Goal: Navigation & Orientation: Find specific page/section

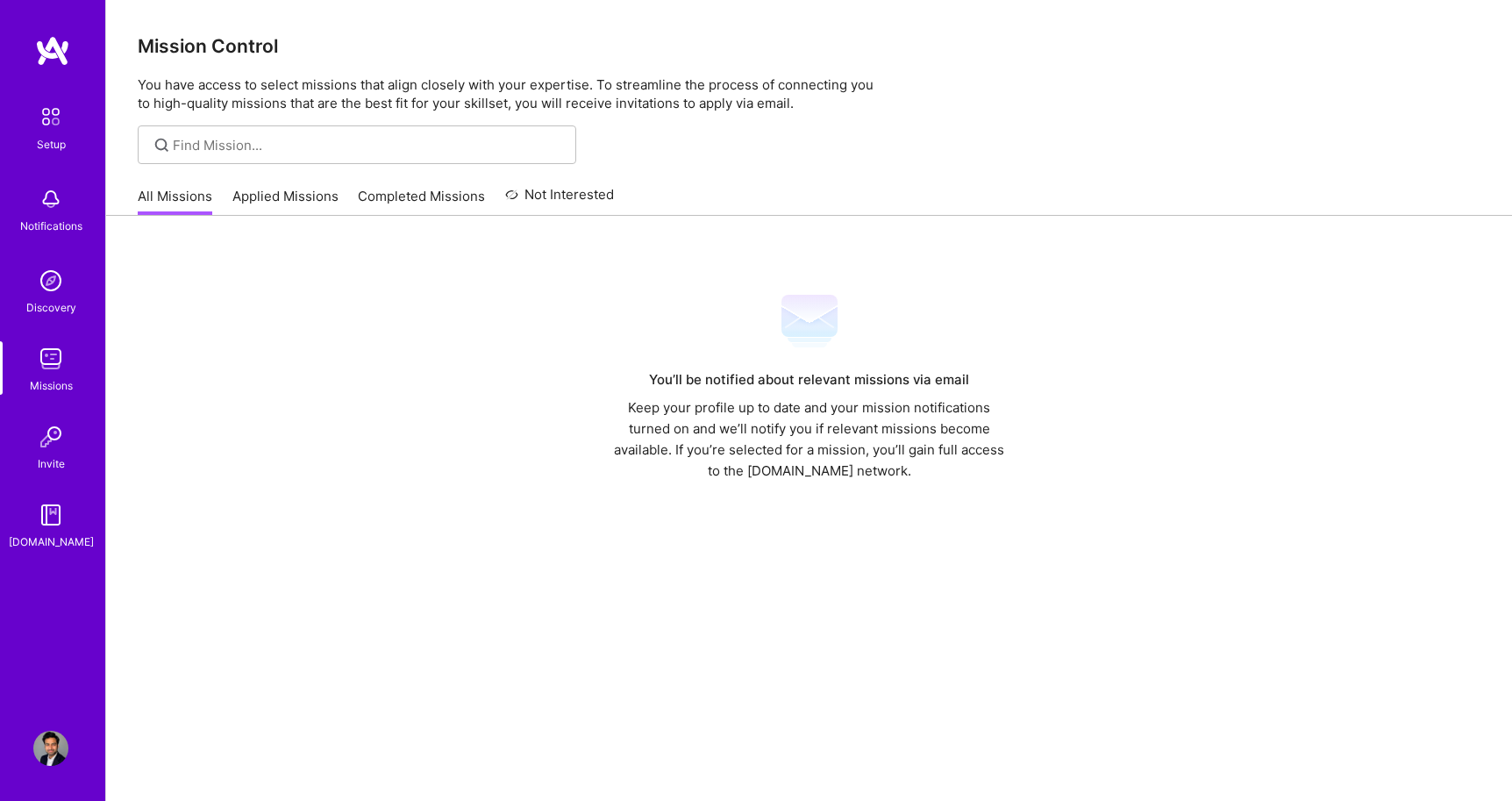
scroll to position [56, 0]
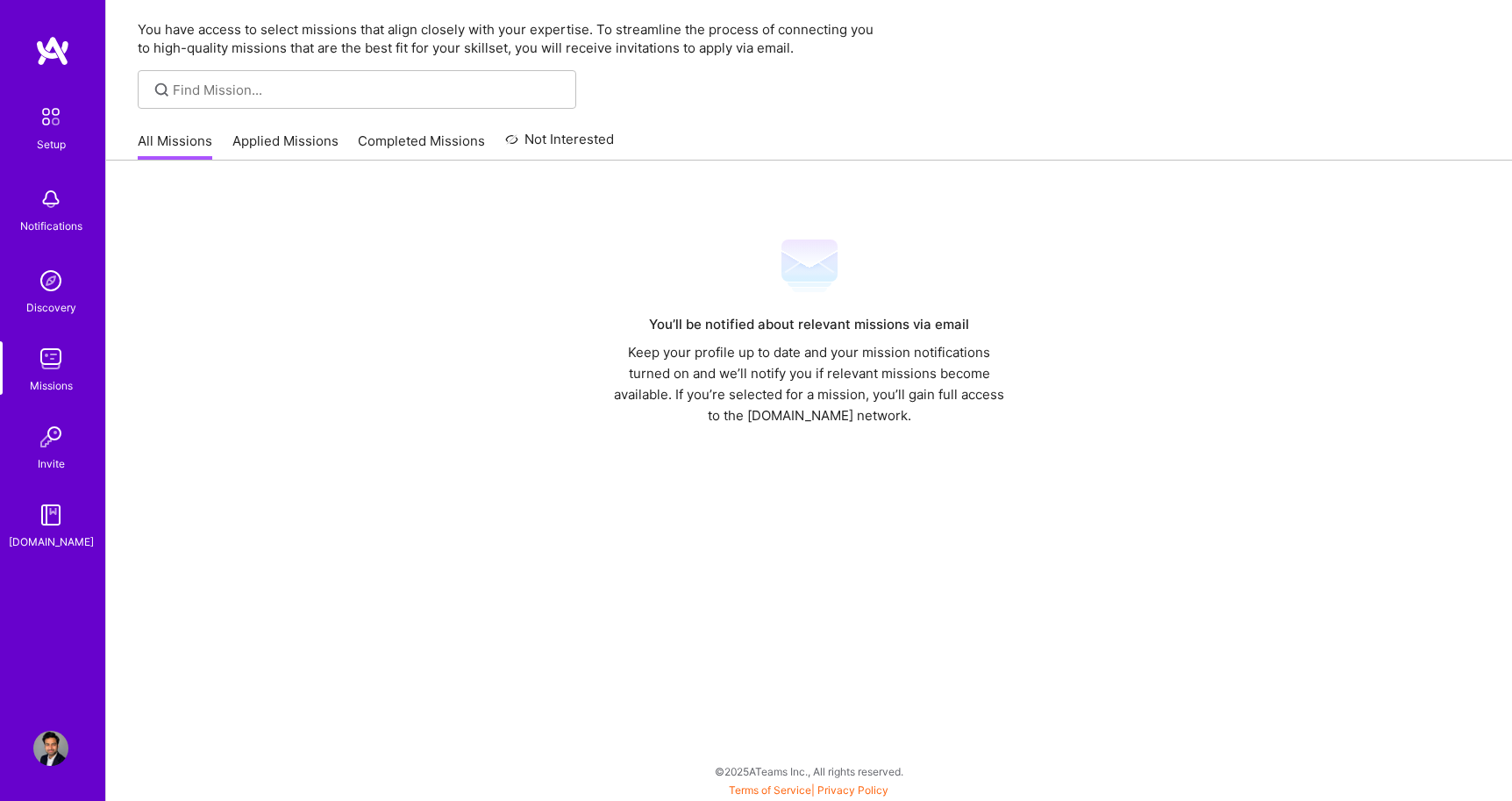
click at [247, 150] on link "Applied Missions" at bounding box center [285, 145] width 106 height 29
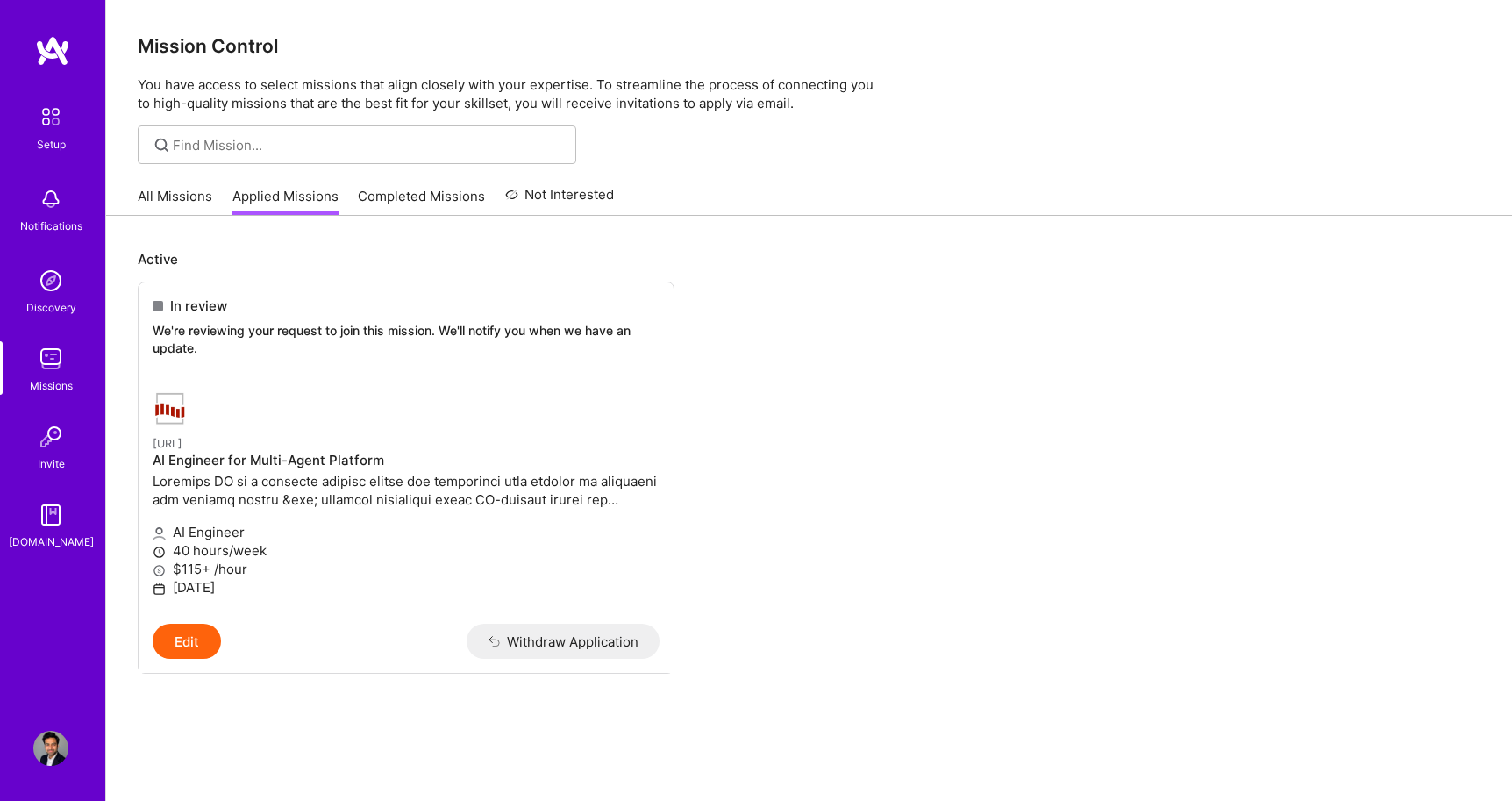
click at [46, 382] on div "Missions" at bounding box center [51, 385] width 43 height 19
